Goal: Task Accomplishment & Management: Manage account settings

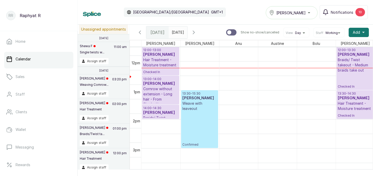
scroll to position [349, 0]
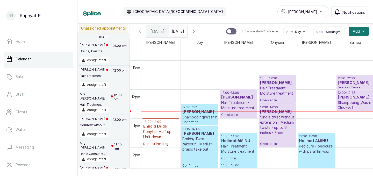
scroll to position [304, 0]
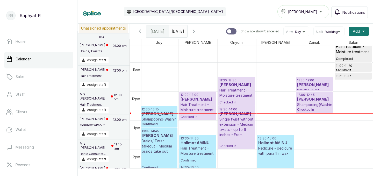
click at [311, 80] on p "11:30 - 12:00" at bounding box center [314, 80] width 34 height 4
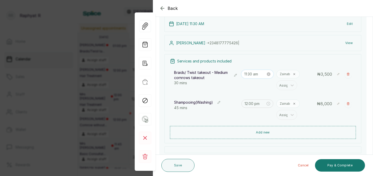
click at [252, 76] on input "11:30 am" at bounding box center [255, 74] width 22 height 6
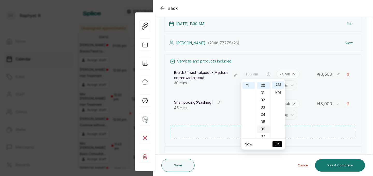
click at [263, 131] on div "36" at bounding box center [263, 128] width 12 height 7
type input "11:36 am"
click at [277, 142] on span "OK" at bounding box center [277, 144] width 5 height 10
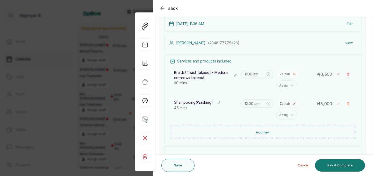
click at [294, 73] on icon at bounding box center [294, 74] width 3 height 3
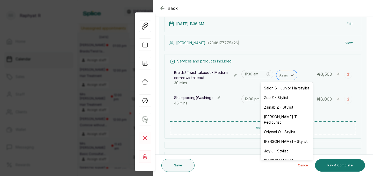
click at [294, 73] on icon at bounding box center [292, 75] width 5 height 5
click at [287, 90] on div "Salon S - Junior Hairstylist" at bounding box center [287, 88] width 52 height 10
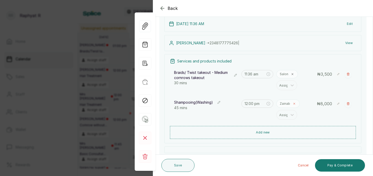
click at [293, 104] on icon at bounding box center [294, 104] width 2 height 2
click at [293, 104] on icon at bounding box center [292, 105] width 3 height 2
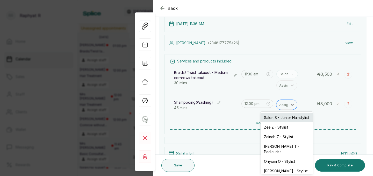
click at [293, 114] on div "Salon S - Junior Hairstylist" at bounding box center [287, 118] width 52 height 10
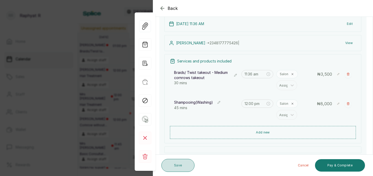
click at [185, 162] on button "Save" at bounding box center [177, 165] width 33 height 13
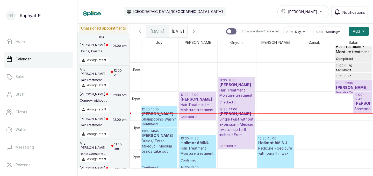
click at [356, 86] on h3 "[PERSON_NAME]" at bounding box center [353, 87] width 35 height 5
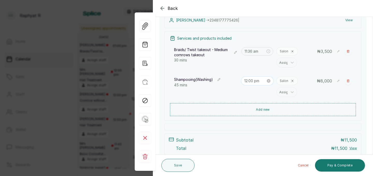
click at [255, 81] on input "12:00 pm" at bounding box center [255, 81] width 22 height 6
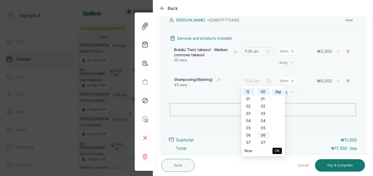
click at [265, 133] on div "06" at bounding box center [263, 135] width 12 height 7
type input "12:06 pm"
click at [277, 150] on span "OK" at bounding box center [277, 151] width 5 height 10
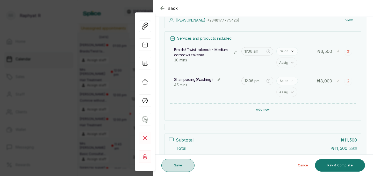
click at [181, 159] on button "Save" at bounding box center [177, 165] width 33 height 13
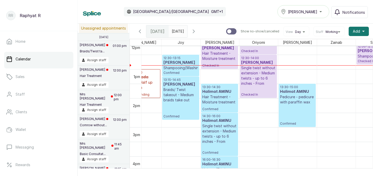
scroll to position [354, 16]
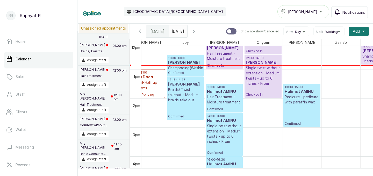
click at [184, 61] on h3 "[PERSON_NAME]" at bounding box center [185, 62] width 34 height 5
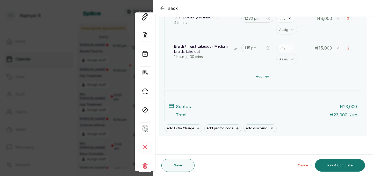
click at [298, 78] on button "Add new" at bounding box center [263, 76] width 186 height 12
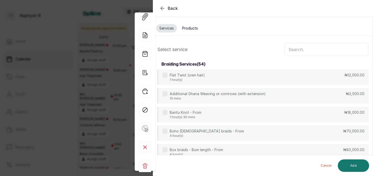
click at [306, 53] on input "text" at bounding box center [326, 49] width 84 height 13
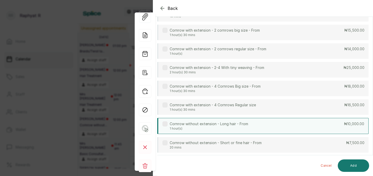
type input "corn"
click at [260, 126] on div "Cornrow without extension - Long hair - From 1 hour(s) ₦10,000.00" at bounding box center [262, 126] width 211 height 16
click at [343, 162] on button "Add" at bounding box center [353, 165] width 31 height 12
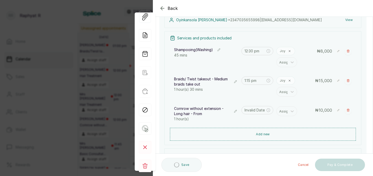
type input "2:45 pm"
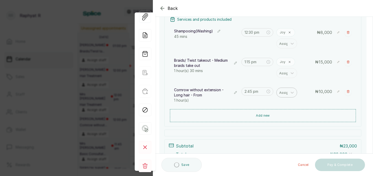
click at [280, 95] on div at bounding box center [284, 92] width 11 height 7
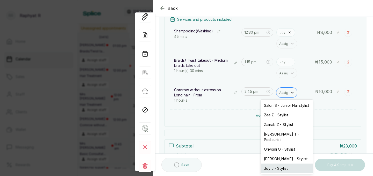
click at [276, 163] on div "Joy J - Stylist" at bounding box center [287, 168] width 52 height 10
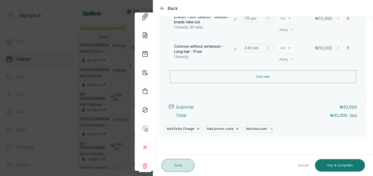
click at [188, 167] on button "Save" at bounding box center [177, 165] width 33 height 13
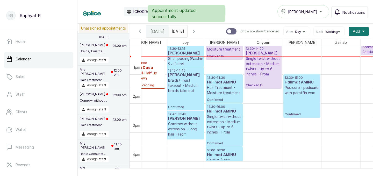
click at [178, 50] on p "12:30 - 13:15" at bounding box center [185, 49] width 34 height 4
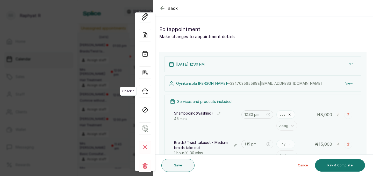
click at [148, 92] on icon "button" at bounding box center [145, 91] width 12 height 12
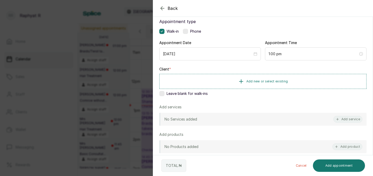
scroll to position [32, 0]
click at [348, 119] on button "Add service" at bounding box center [347, 119] width 29 height 7
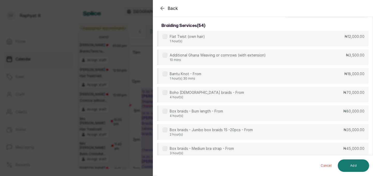
scroll to position [0, 0]
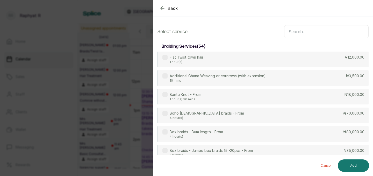
click at [297, 32] on input "text" at bounding box center [326, 31] width 84 height 13
click at [165, 10] on icon "button" at bounding box center [162, 8] width 6 height 6
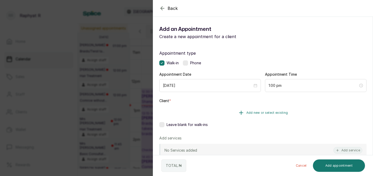
click at [248, 112] on span "Add new or select existing" at bounding box center [267, 113] width 42 height 4
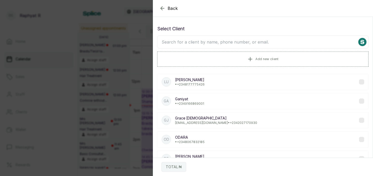
click at [218, 42] on input "text" at bounding box center [262, 41] width 211 height 13
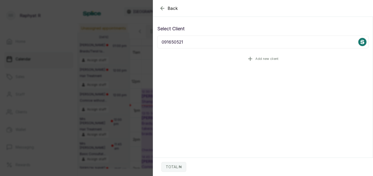
type input "091650521"
click at [235, 55] on button "Add new client" at bounding box center [262, 59] width 211 height 15
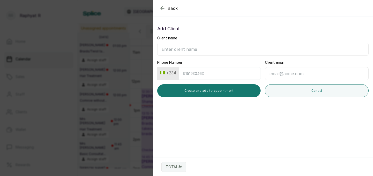
click at [193, 49] on input "Client name" at bounding box center [262, 49] width 211 height 13
type input "Isi"
click at [185, 72] on input "Phone Number" at bounding box center [220, 73] width 82 height 13
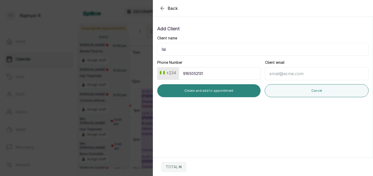
type input "9165052131"
click at [184, 93] on button "Create and add to appointment" at bounding box center [208, 90] width 103 height 13
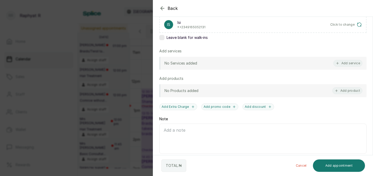
scroll to position [96, 0]
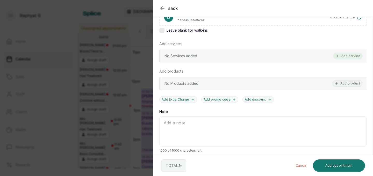
click at [342, 55] on button "Add service" at bounding box center [347, 56] width 29 height 7
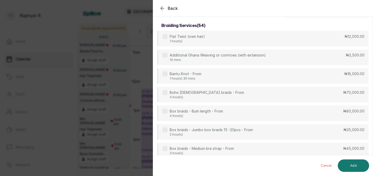
scroll to position [0, 0]
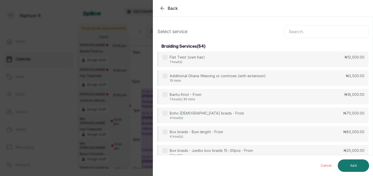
click at [291, 31] on input "text" at bounding box center [326, 31] width 84 height 13
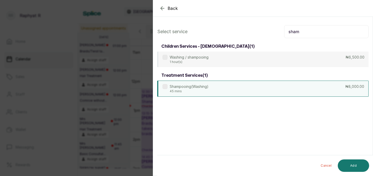
type input "sham"
click at [264, 90] on div "Shampooing(Washing) 45 mins ₦8,000.00" at bounding box center [262, 89] width 211 height 16
click at [305, 32] on input "sham" at bounding box center [326, 31] width 84 height 13
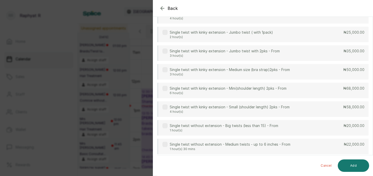
scroll to position [44, 0]
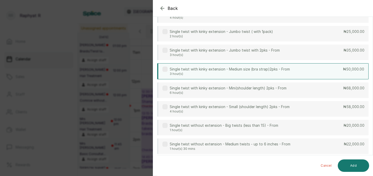
type input "single twist"
click at [254, 71] on p "Single twist with kinky extension - Medium size (bra strap)2pks - From" at bounding box center [230, 69] width 120 height 5
click at [351, 165] on button "Add" at bounding box center [353, 165] width 31 height 12
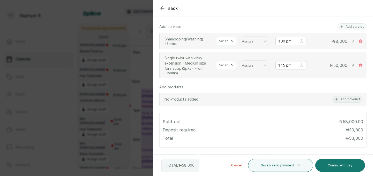
scroll to position [115, 0]
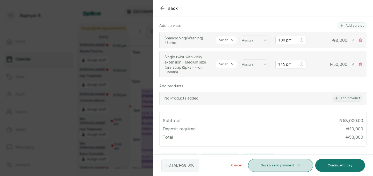
click at [254, 163] on button "Save & send payment link" at bounding box center [280, 165] width 65 height 13
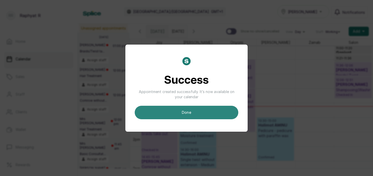
click at [210, 117] on button "done" at bounding box center [187, 112] width 104 height 13
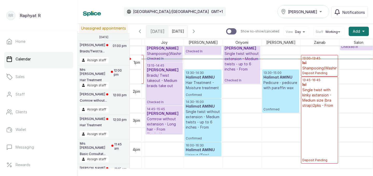
scroll to position [0, 41]
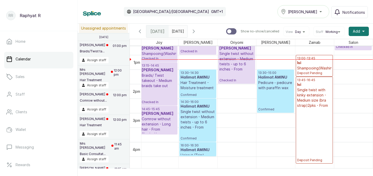
click at [310, 62] on h3 "Isi" at bounding box center [314, 62] width 34 height 5
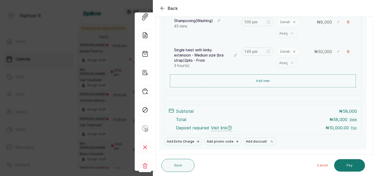
scroll to position [104, 0]
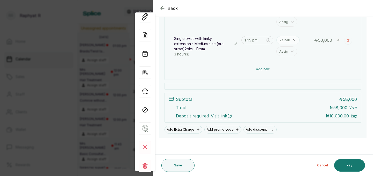
click at [255, 70] on button "Add new" at bounding box center [263, 69] width 186 height 12
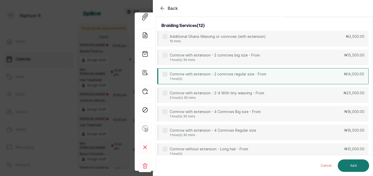
scroll to position [0, 0]
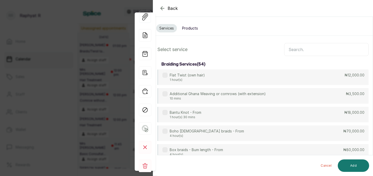
click at [296, 49] on input "text" at bounding box center [326, 49] width 84 height 13
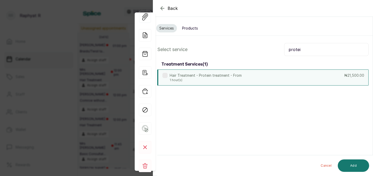
type input "protei"
click at [276, 77] on div "Hair Treatment - Protein treatment - From 1 hour(s) ₦21,500.00" at bounding box center [262, 77] width 211 height 16
click at [303, 50] on input "protei" at bounding box center [326, 49] width 84 height 13
type input "moist"
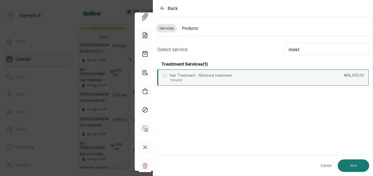
click at [262, 80] on div "Hair Treatment - Moisture treatment 1 hour(s) ₦18,000.00" at bounding box center [262, 77] width 211 height 16
click at [355, 163] on button "Add" at bounding box center [353, 165] width 31 height 12
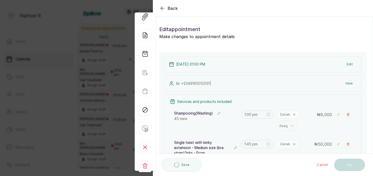
type input "4:45 pm"
type input "5:45 pm"
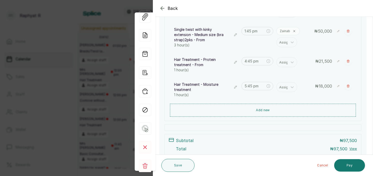
scroll to position [109, 0]
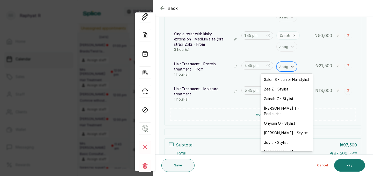
click at [282, 66] on div at bounding box center [284, 66] width 11 height 7
click at [277, 102] on div "Zainab Z - Stylist" at bounding box center [287, 99] width 52 height 10
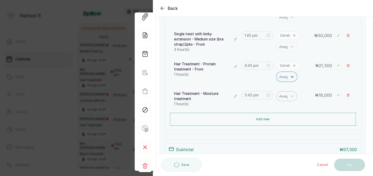
click at [282, 98] on div at bounding box center [284, 96] width 11 height 7
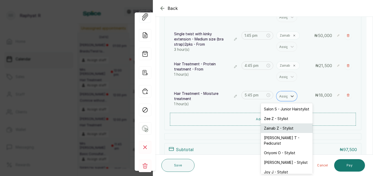
click at [276, 128] on div "Zainab Z - Stylist" at bounding box center [287, 128] width 52 height 10
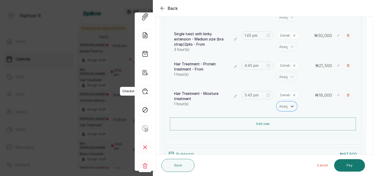
click at [145, 93] on icon "button" at bounding box center [145, 91] width 12 height 12
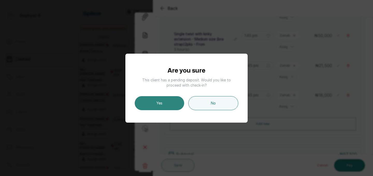
click at [148, 99] on button "Yes" at bounding box center [159, 103] width 49 height 14
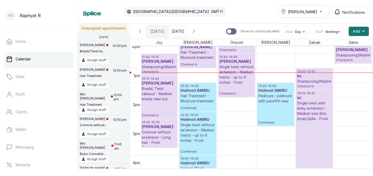
scroll to position [358, 0]
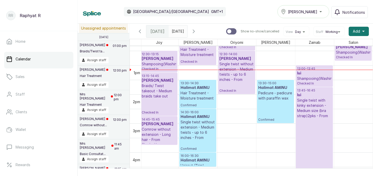
click at [310, 70] on p "13:00 - 13:45" at bounding box center [314, 69] width 34 height 4
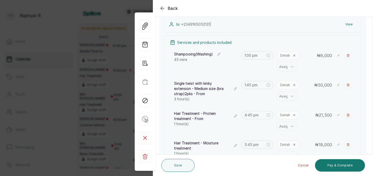
scroll to position [57, 0]
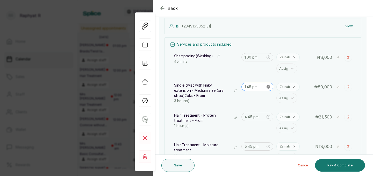
click at [269, 87] on icon "close-circle" at bounding box center [269, 87] width 4 height 4
click at [269, 117] on icon "close-circle" at bounding box center [269, 117] width 4 height 4
click at [270, 148] on div "5:45 pm" at bounding box center [257, 146] width 32 height 8
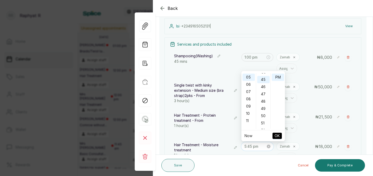
scroll to position [326, 0]
type input "5:45 pm"
click at [270, 148] on icon "close-circle" at bounding box center [269, 147] width 4 height 4
type input "5:44 pm"
type input "12:45 pm"
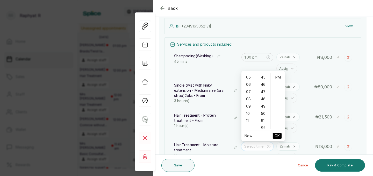
type input "12:45 pm"
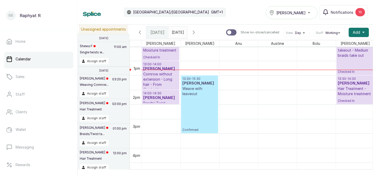
scroll to position [362, 0]
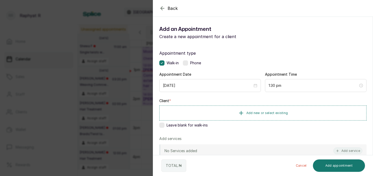
click at [139, 53] on div "Back Add Appointment Add an Appointment Create a new appointment for a client A…" at bounding box center [186, 88] width 373 height 176
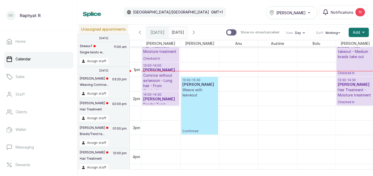
click at [305, 12] on div "Tasala Lekki" at bounding box center [291, 13] width 45 height 6
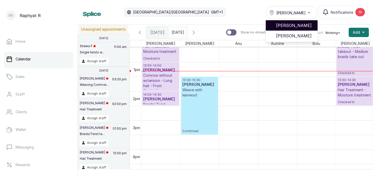
drag, startPoint x: 304, startPoint y: 31, endPoint x: 303, endPoint y: 26, distance: 4.7
click at [303, 26] on ul "Tasala Ikoyi Tasala Lekki" at bounding box center [292, 30] width 52 height 23
click at [303, 26] on span "[PERSON_NAME]" at bounding box center [294, 25] width 37 height 6
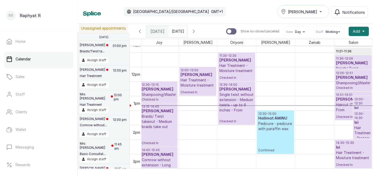
scroll to position [328, 0]
click at [345, 72] on p "12:06 - 12:51" at bounding box center [353, 72] width 35 height 4
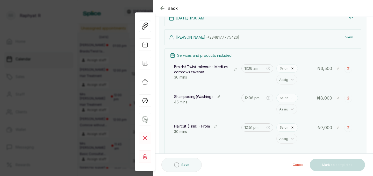
scroll to position [78, 0]
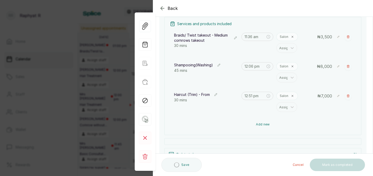
click at [249, 121] on button "Add new" at bounding box center [263, 124] width 186 height 12
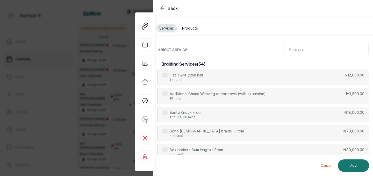
click at [293, 50] on input "text" at bounding box center [326, 49] width 84 height 13
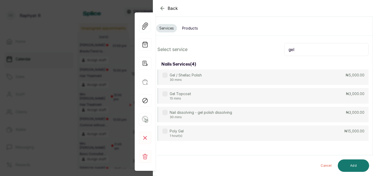
type input "gel"
click at [242, 85] on div "Gel / Shellac Polish 30 mins ₦5,000.00 Gel Topcoat 15 mins ₦3,000.00 Nail disso…" at bounding box center [262, 104] width 211 height 71
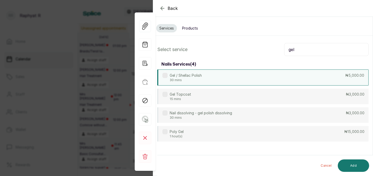
click at [242, 84] on div "Gel / Shellac Polish 30 mins ₦5,000.00" at bounding box center [262, 77] width 211 height 16
click at [350, 162] on button "Add" at bounding box center [353, 165] width 31 height 12
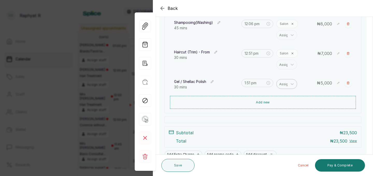
click at [287, 85] on div at bounding box center [284, 84] width 11 height 7
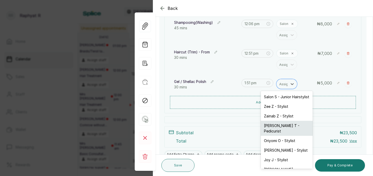
click at [282, 127] on div "[PERSON_NAME] T - Pedicurist" at bounding box center [287, 128] width 52 height 15
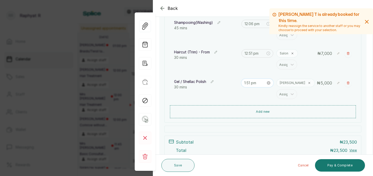
click at [251, 83] on input "1:51 pm" at bounding box center [255, 83] width 22 height 6
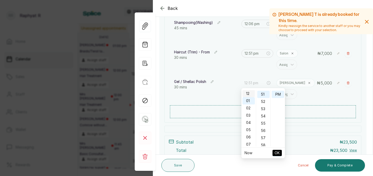
click at [247, 94] on div "12" at bounding box center [248, 93] width 12 height 7
click at [263, 93] on div "00" at bounding box center [263, 93] width 12 height 7
type input "12:00 pm"
click at [279, 153] on span "OK" at bounding box center [277, 153] width 5 height 10
type input "12:00 pm"
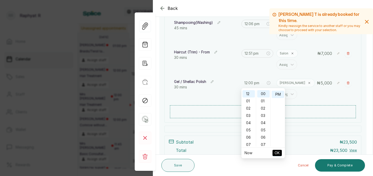
type input "12:06 pm"
type input "12:51 pm"
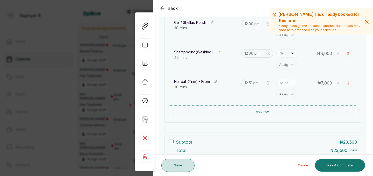
click at [177, 167] on button "Save" at bounding box center [177, 165] width 33 height 13
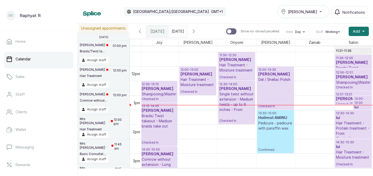
drag, startPoint x: 276, startPoint y: 79, endPoint x: 279, endPoint y: 98, distance: 19.4
click at [279, 98] on div "12:00 - 12:30 [DATE][PERSON_NAME] / Shellac Polish Checked In 13:30 - 15:00 Hal…" at bounding box center [275, 66] width 39 height 696
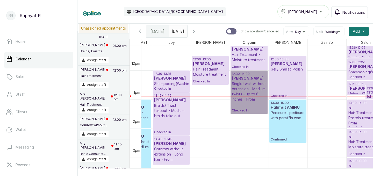
click at [198, 61] on p "12:00 - 13:00" at bounding box center [210, 59] width 34 height 4
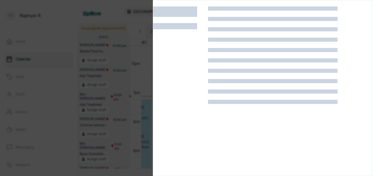
scroll to position [13, 0]
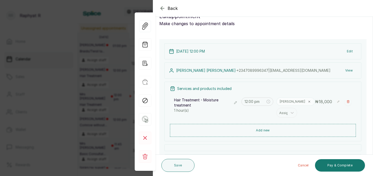
click at [274, 123] on div "Services and products included Hair Treatment - Moisture treatment 1 hour(s) 12…" at bounding box center [262, 112] width 197 height 60
click at [274, 127] on button "Add new" at bounding box center [263, 130] width 186 height 12
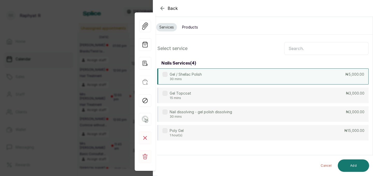
scroll to position [0, 0]
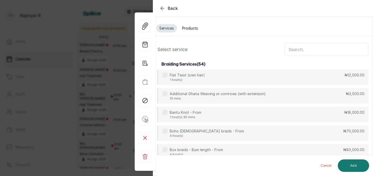
click at [294, 53] on input "text" at bounding box center [326, 49] width 84 height 13
type input "o"
click at [190, 31] on button "Products" at bounding box center [190, 28] width 22 height 8
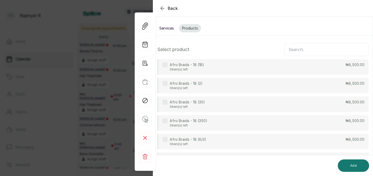
click at [293, 54] on input "text" at bounding box center [326, 49] width 84 height 13
type input "0"
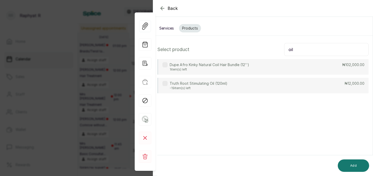
type input "oil"
click at [269, 83] on div "Truth Root Stimulating Oil (120ml) -19 item(s) left ₦12,000.00" at bounding box center [262, 86] width 211 height 16
click at [353, 167] on button "Add" at bounding box center [353, 165] width 31 height 12
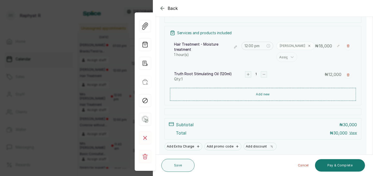
scroll to position [87, 0]
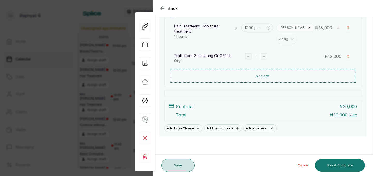
click at [170, 161] on button "Save" at bounding box center [177, 165] width 33 height 13
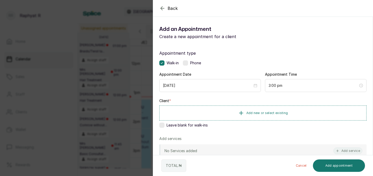
click at [163, 9] on icon "button" at bounding box center [162, 8] width 6 height 6
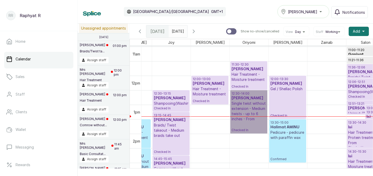
scroll to position [318, 0]
click at [243, 67] on h3 "[PERSON_NAME]" at bounding box center [249, 69] width 34 height 5
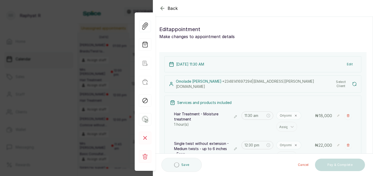
scroll to position [44, 0]
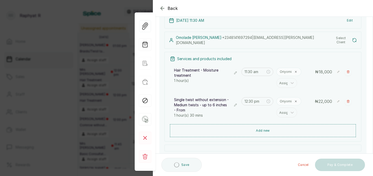
click at [164, 8] on icon "button" at bounding box center [162, 8] width 6 height 6
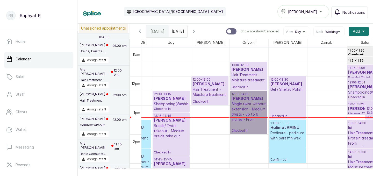
scroll to position [0, 41]
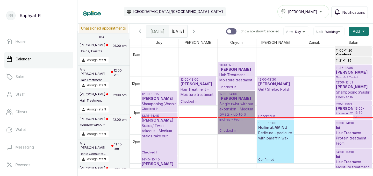
click at [252, 101] on link "12:30 - 14:00 [PERSON_NAME] Single twist without extension - Medium twists - up…" at bounding box center [236, 112] width 37 height 43
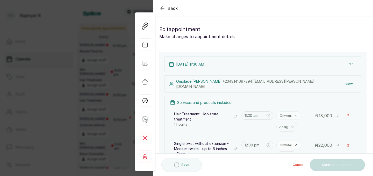
click at [162, 6] on icon "button" at bounding box center [162, 8] width 6 height 6
